Goal: Task Accomplishment & Management: Use online tool/utility

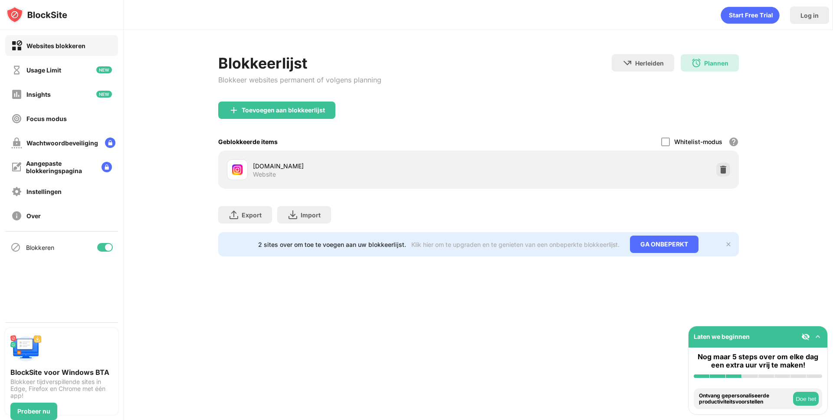
drag, startPoint x: 96, startPoint y: 244, endPoint x: 115, endPoint y: 250, distance: 19.1
click at [96, 244] on div "Blokkeren" at bounding box center [61, 247] width 113 height 21
click at [107, 250] on div at bounding box center [108, 247] width 7 height 7
click at [103, 247] on div at bounding box center [101, 247] width 7 height 7
